Goal: Information Seeking & Learning: Compare options

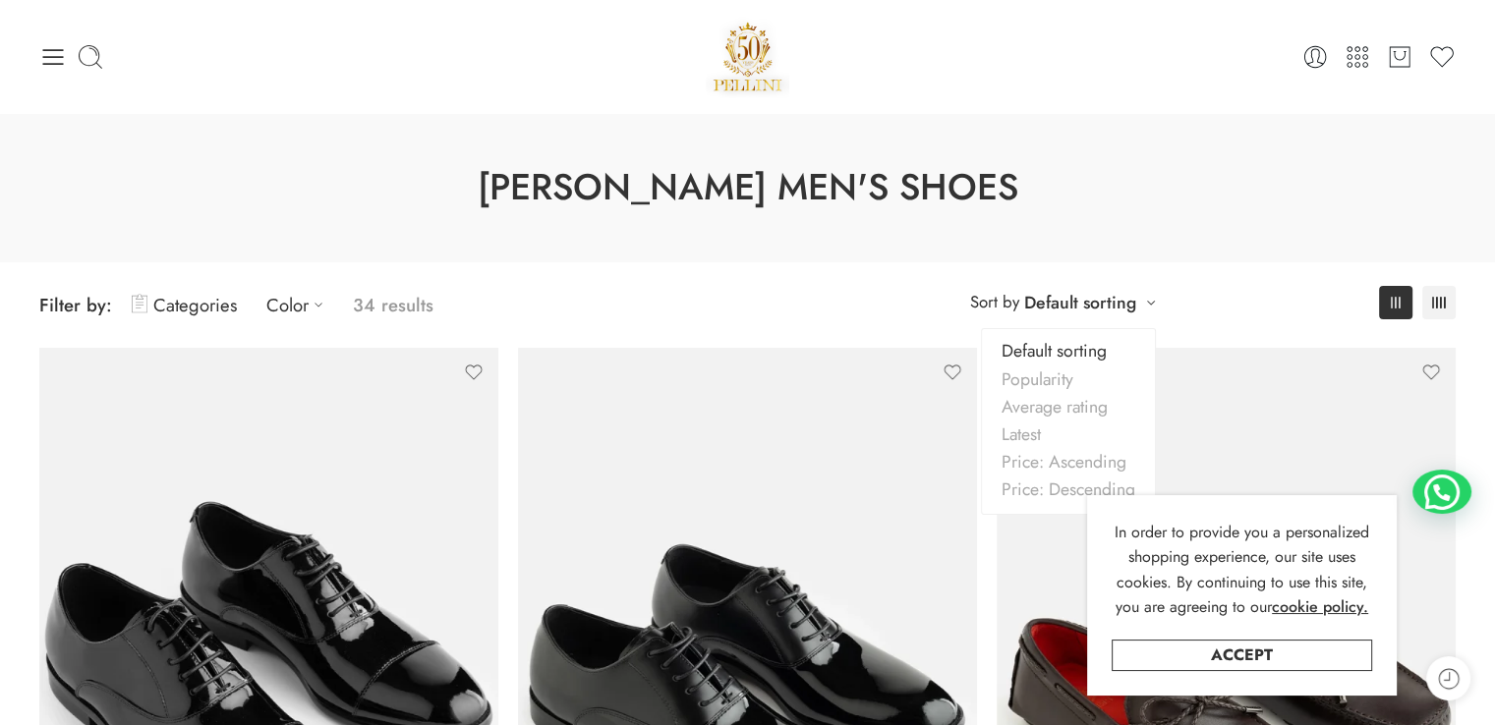
click at [1105, 301] on link "Default sorting" at bounding box center [1080, 303] width 112 height 28
click at [1057, 460] on link "Price: Ascending" at bounding box center [1068, 462] width 173 height 28
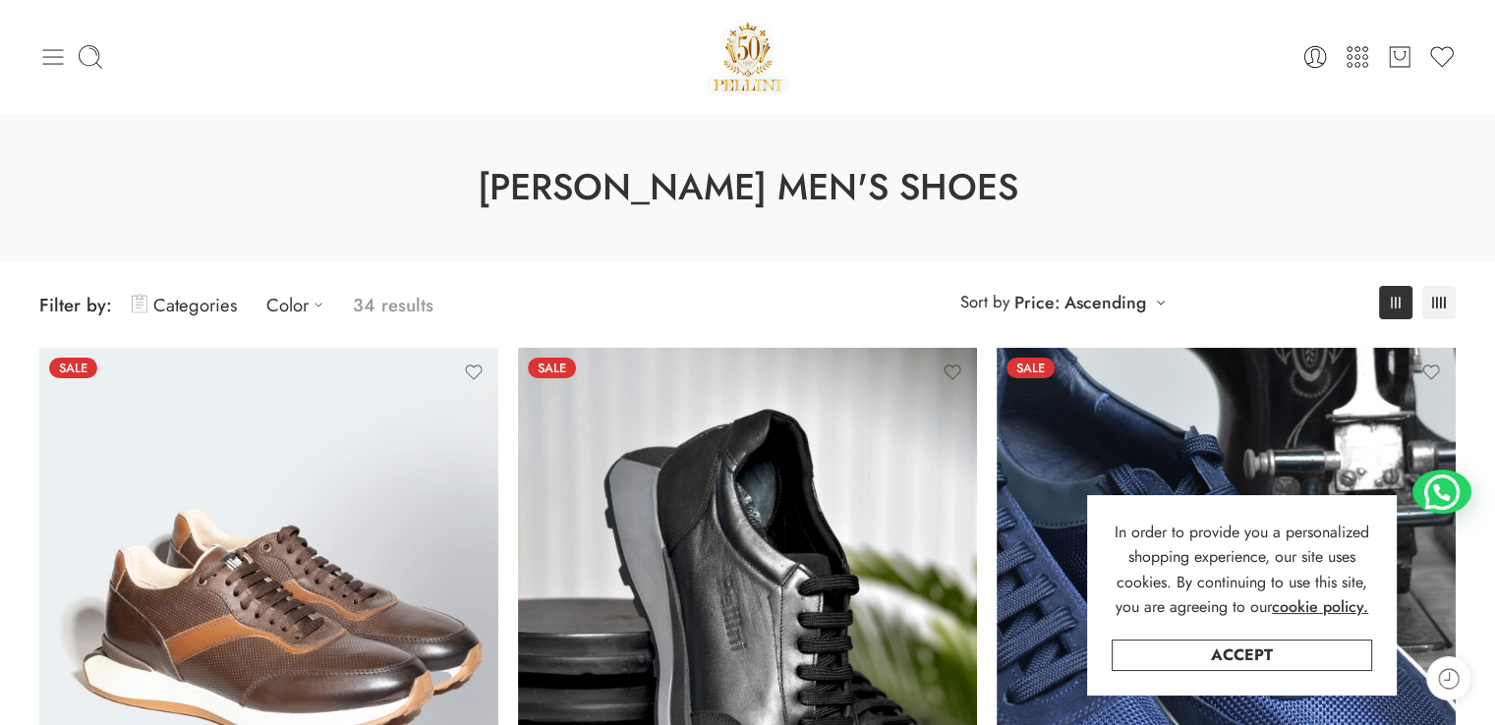
click at [60, 53] on icon at bounding box center [53, 57] width 28 height 28
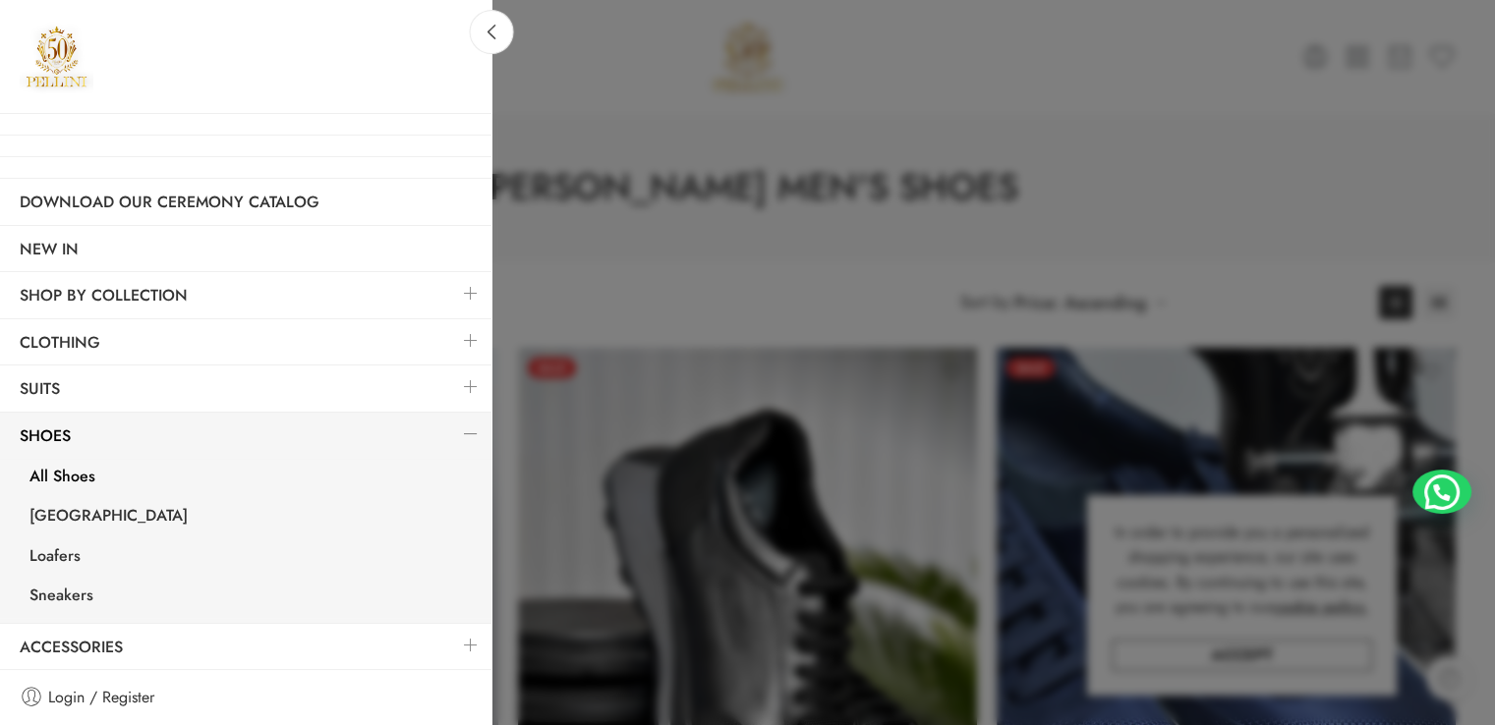
click at [467, 336] on link at bounding box center [470, 340] width 41 height 42
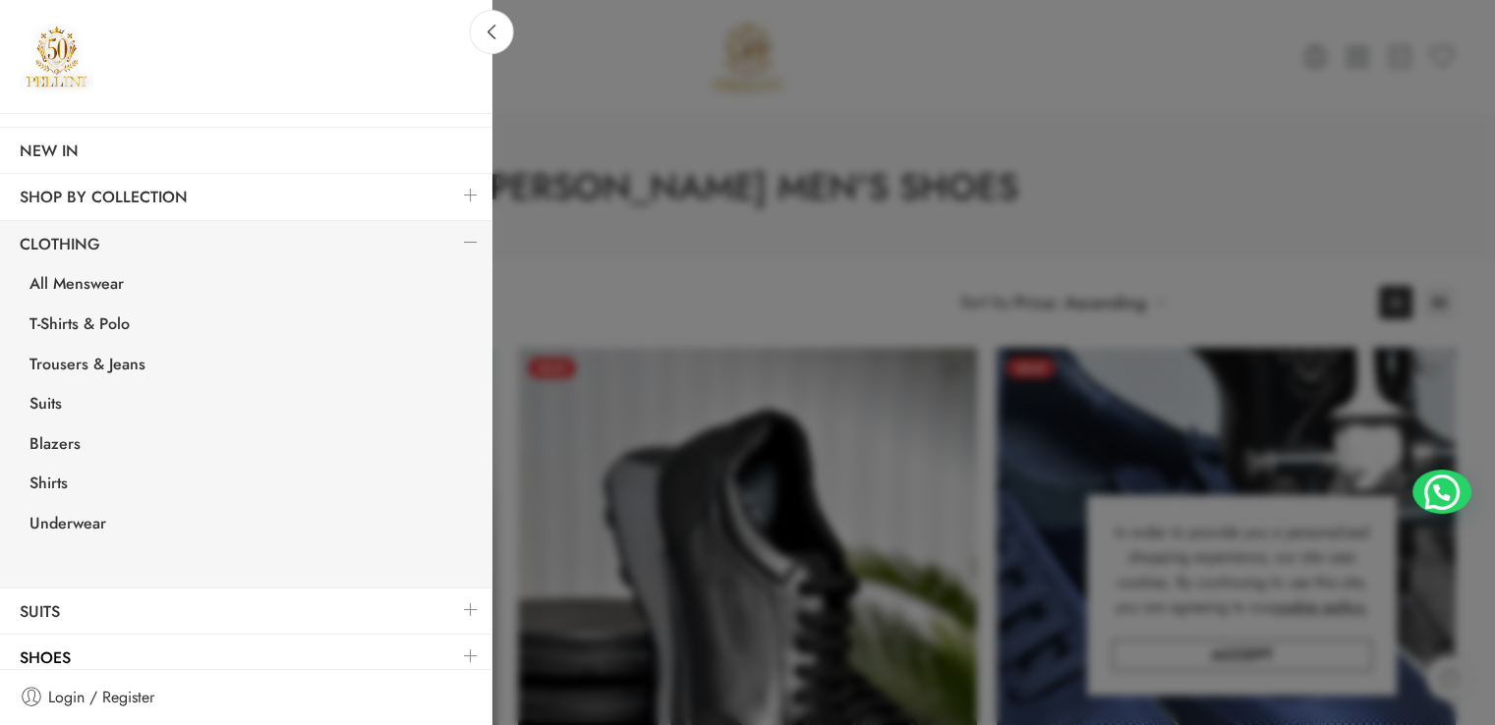
scroll to position [154, 0]
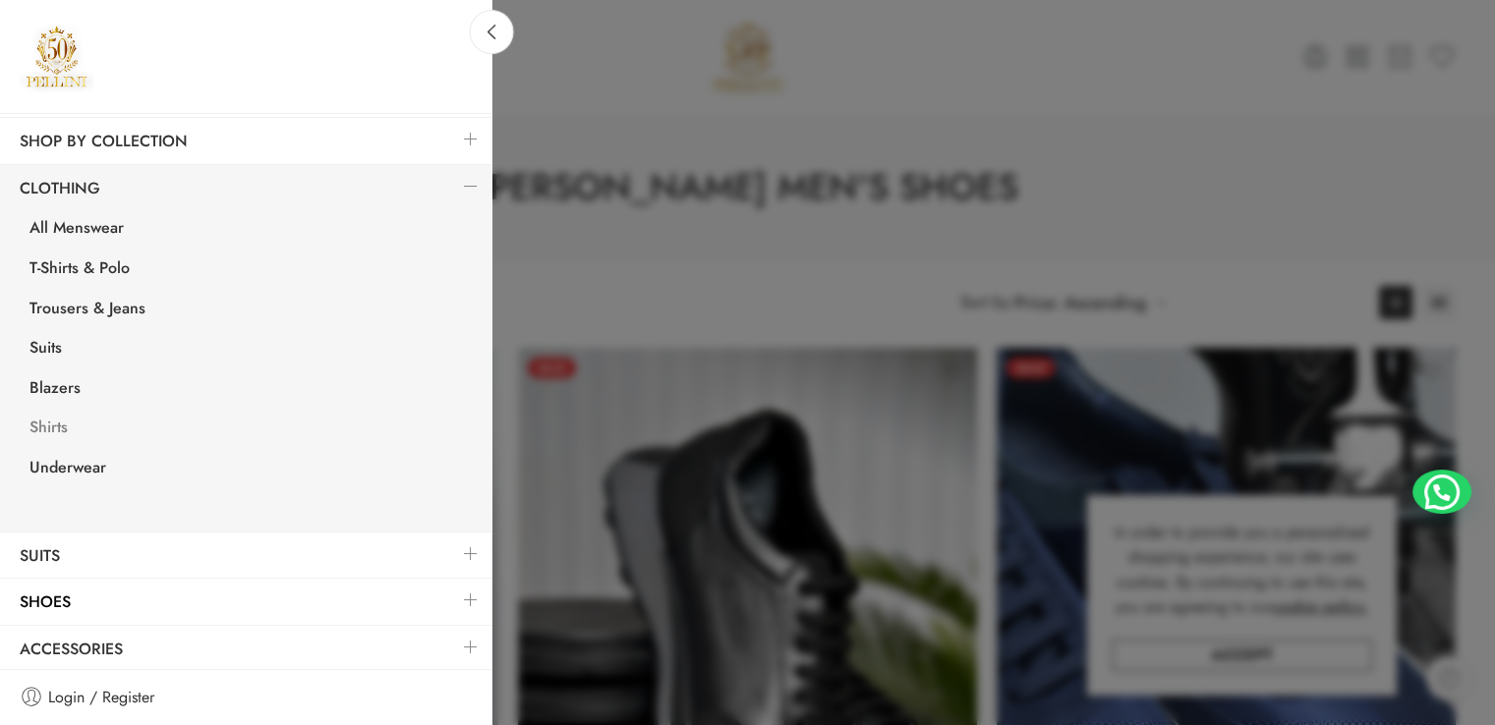
click at [58, 425] on link "Shirts" at bounding box center [251, 430] width 482 height 40
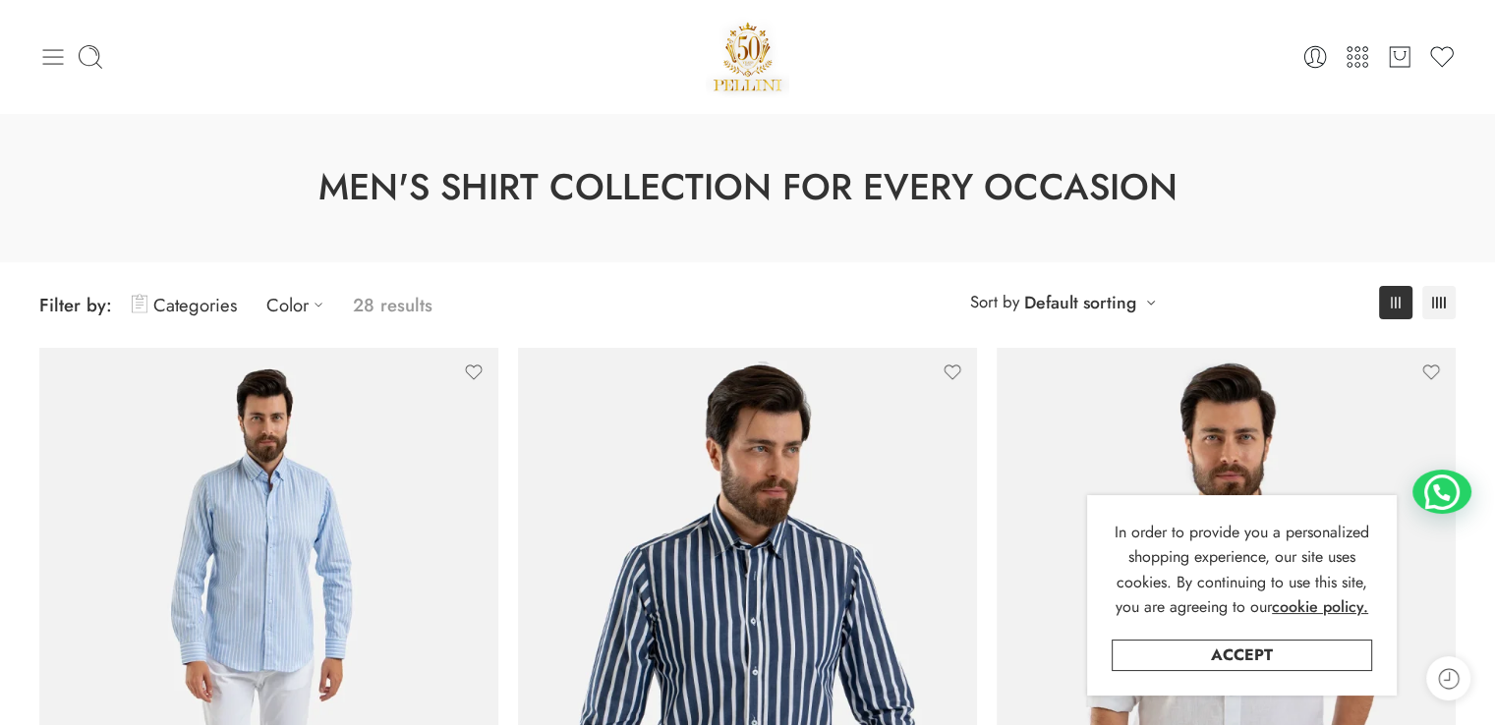
click at [60, 61] on icon at bounding box center [53, 57] width 28 height 28
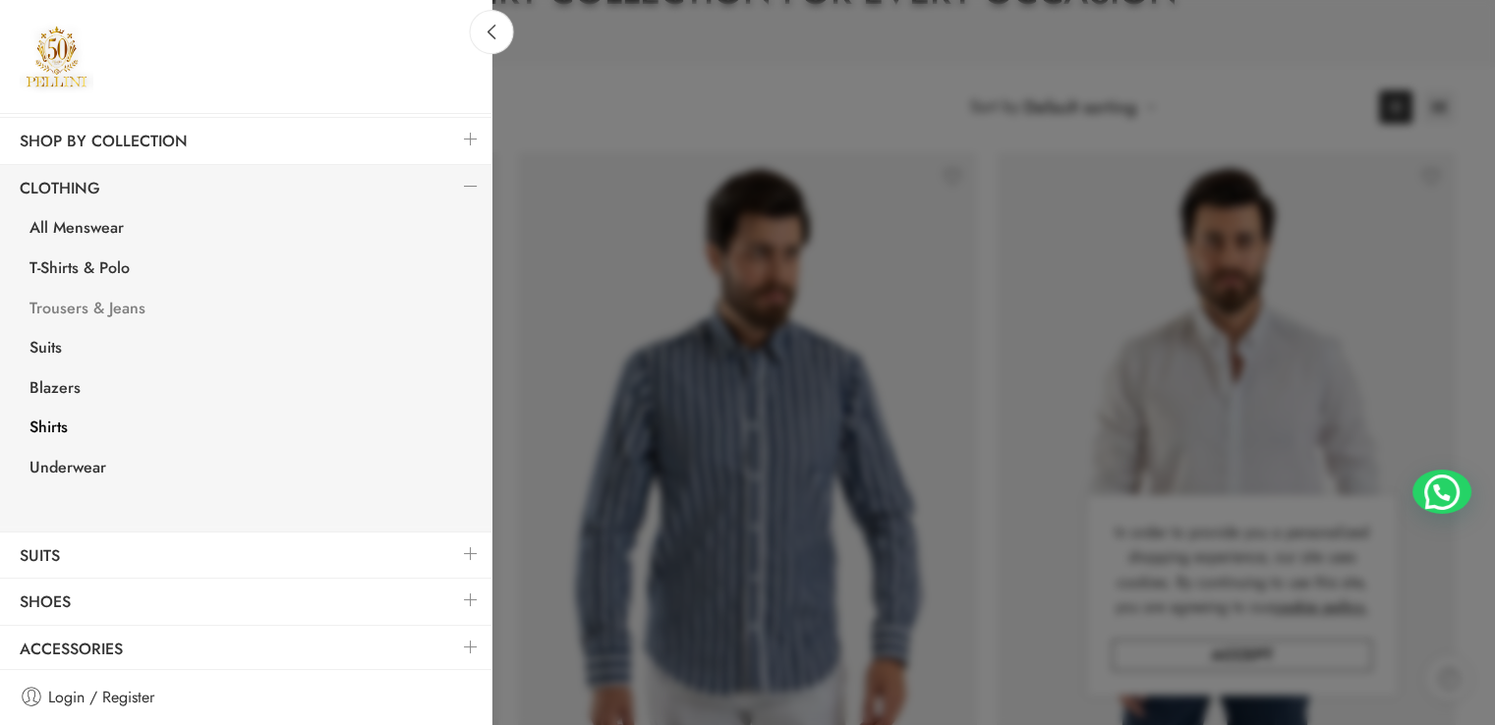
scroll to position [197, 0]
click at [456, 551] on link at bounding box center [470, 554] width 41 height 42
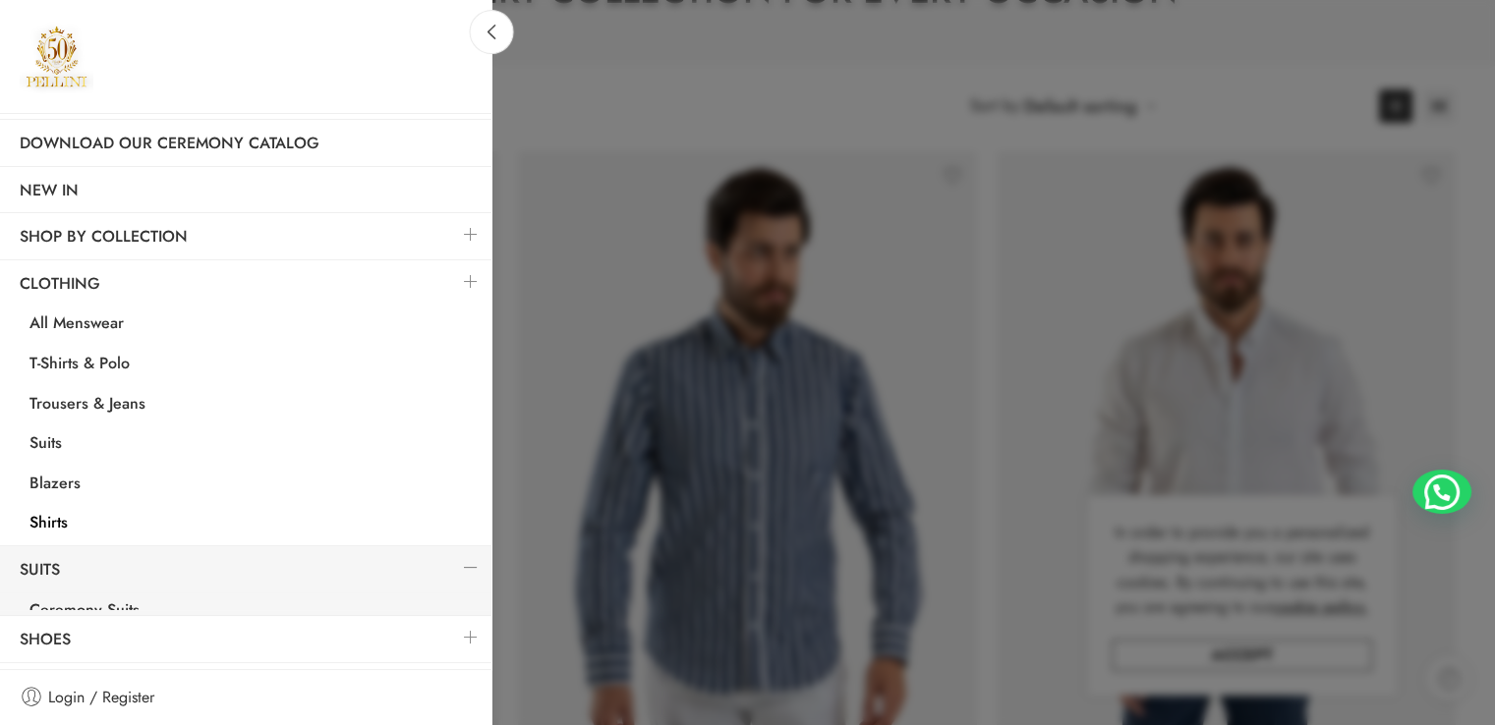
scroll to position [0, 0]
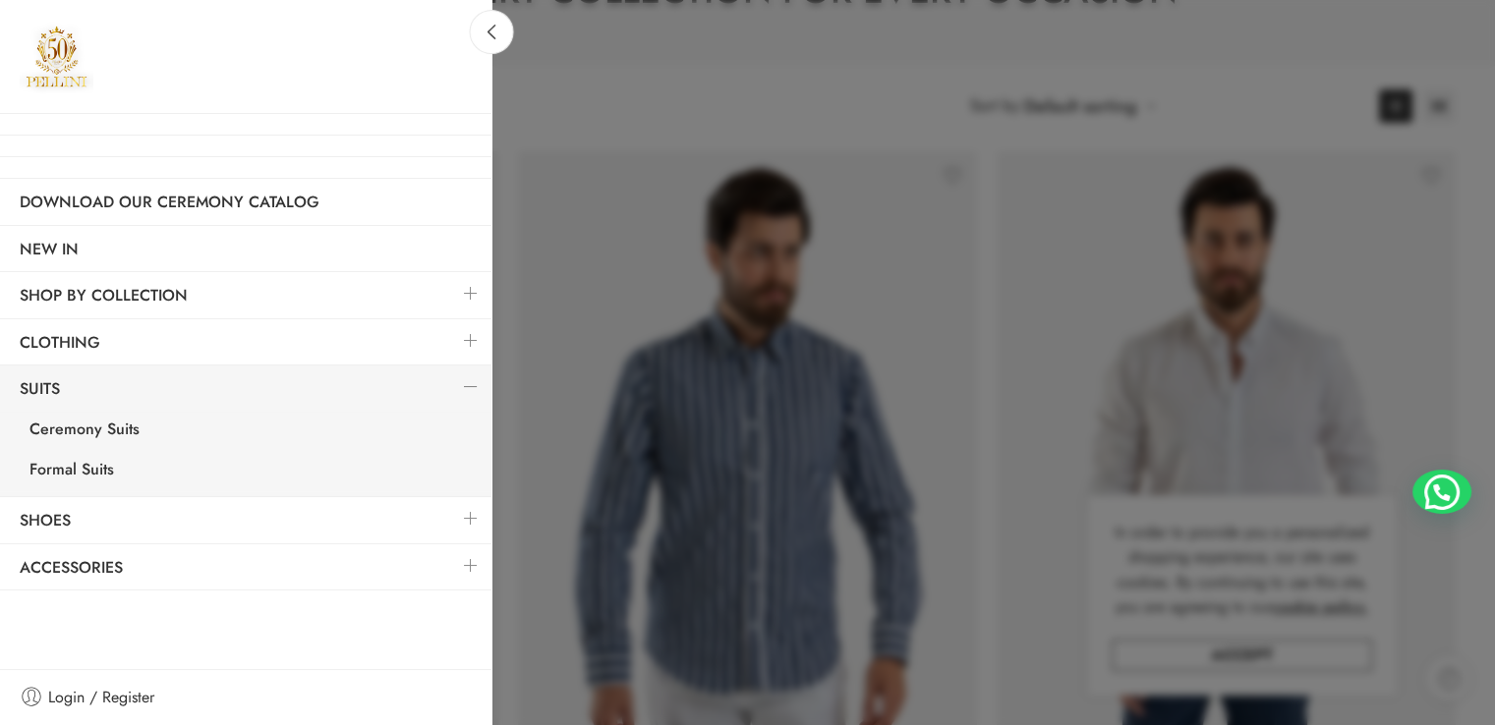
click at [608, 122] on div at bounding box center [747, 362] width 1495 height 725
